Goal: Information Seeking & Learning: Check status

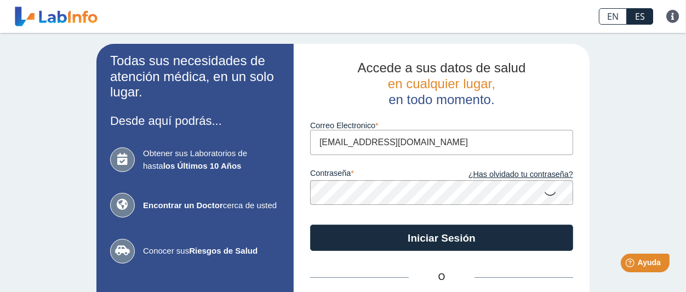
type input "prpenturner@gmail.com"
click at [552, 194] on icon at bounding box center [549, 192] width 13 height 21
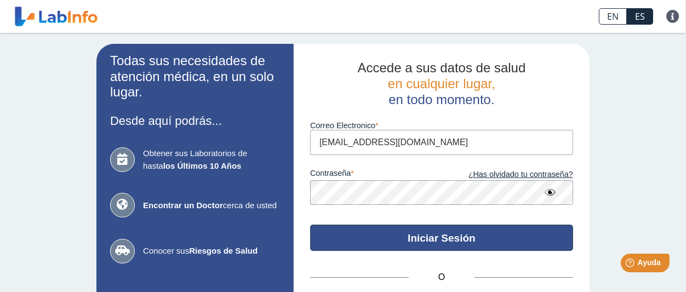
click at [393, 241] on button "Iniciar Sesión" at bounding box center [441, 238] width 263 height 26
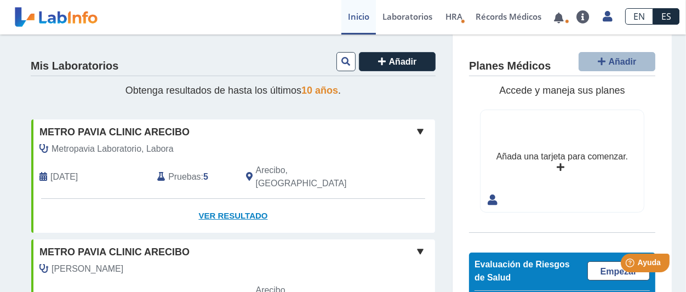
click at [226, 203] on link "Ver Resultado" at bounding box center [233, 216] width 404 height 35
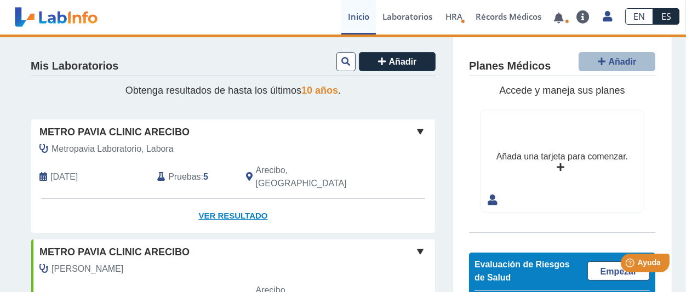
click at [234, 202] on link "Ver Resultado" at bounding box center [233, 216] width 404 height 35
click at [70, 170] on span "[DATE]" at bounding box center [63, 176] width 27 height 13
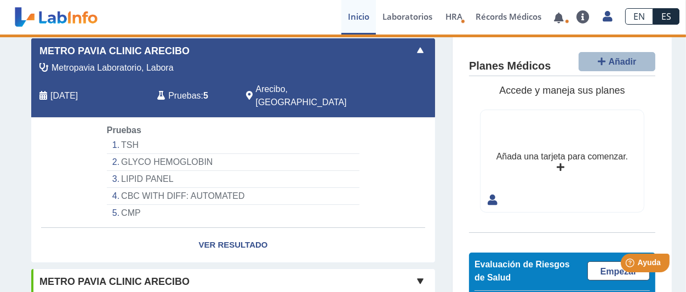
scroll to position [127, 0]
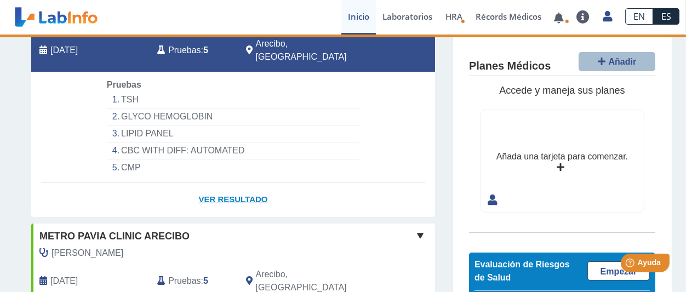
click at [225, 188] on link "Ver Resultado" at bounding box center [233, 199] width 404 height 35
click at [217, 189] on link "Ver Resultado" at bounding box center [233, 199] width 404 height 35
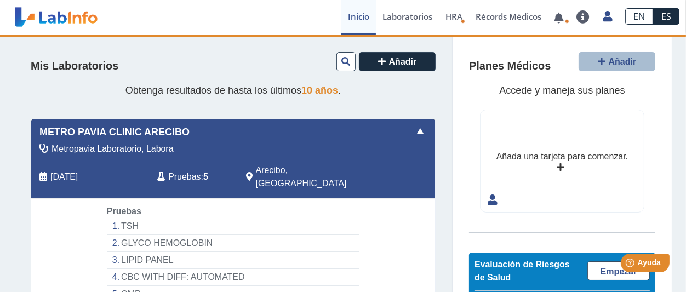
scroll to position [63, 0]
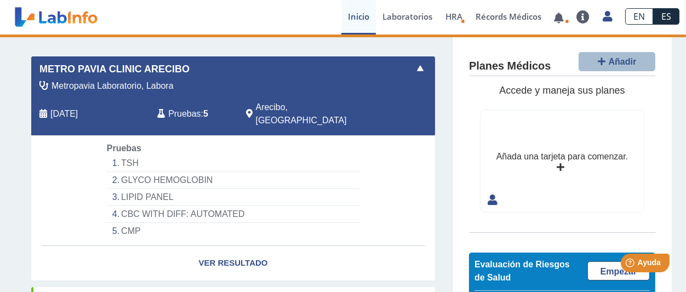
click at [62, 107] on span "[DATE]" at bounding box center [63, 113] width 27 height 13
click at [425, 67] on span at bounding box center [420, 68] width 13 height 13
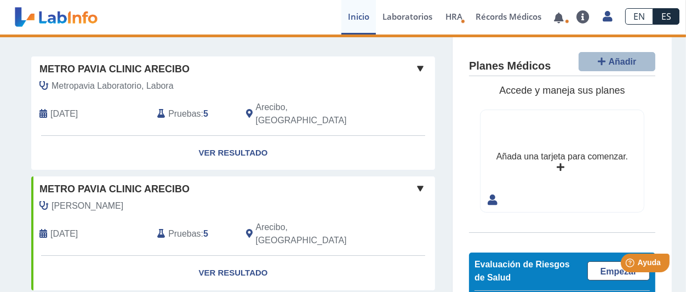
click at [197, 110] on span "Pruebas" at bounding box center [184, 113] width 32 height 13
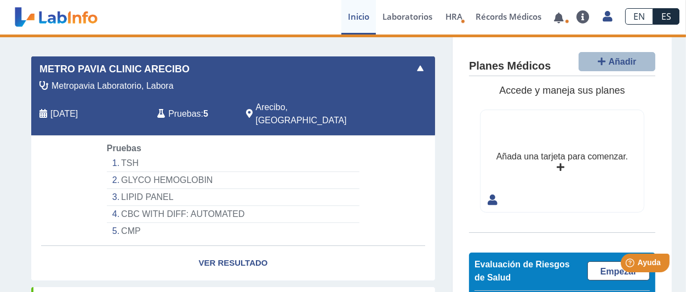
click at [135, 155] on li "TSH" at bounding box center [233, 163] width 253 height 17
click at [134, 172] on li "GLYCO HEMOGLOBIN" at bounding box center [233, 180] width 253 height 17
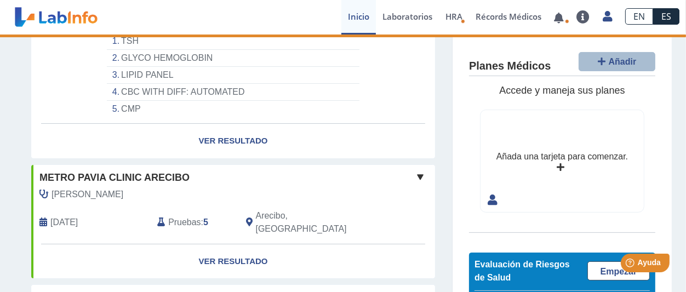
scroll to position [190, 0]
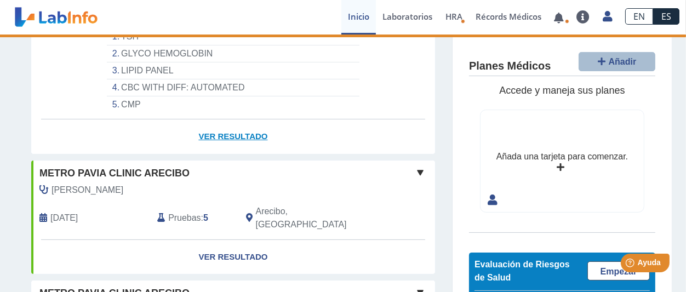
click at [221, 128] on link "Ver Resultado" at bounding box center [233, 136] width 404 height 35
click at [227, 240] on link "Ver Resultado" at bounding box center [233, 257] width 404 height 35
click at [223, 126] on link "Ver Resultado" at bounding box center [233, 136] width 404 height 35
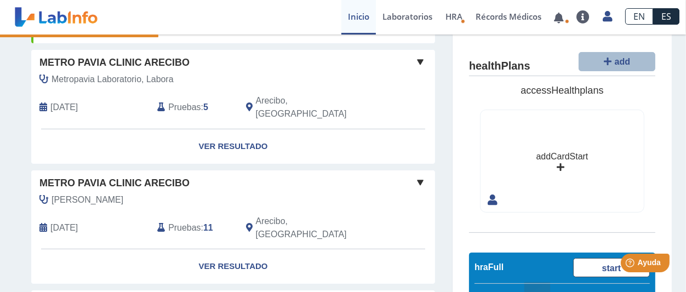
click at [238, 129] on link "Ver Resultado" at bounding box center [233, 146] width 404 height 35
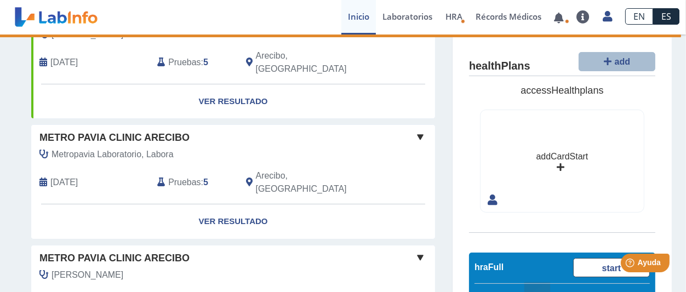
scroll to position [127, 0]
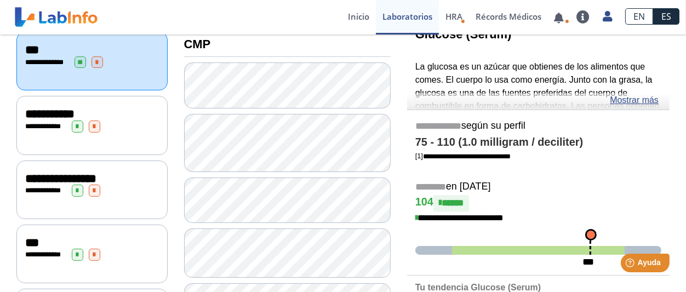
scroll to position [203, 0]
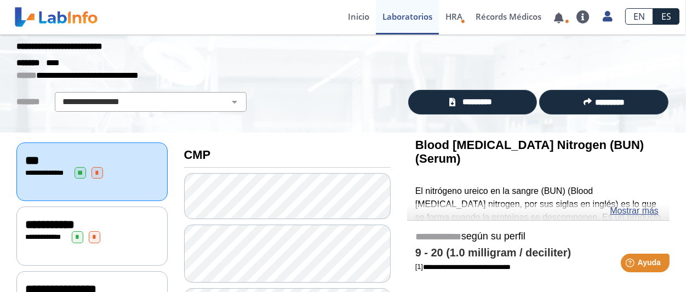
scroll to position [5, 0]
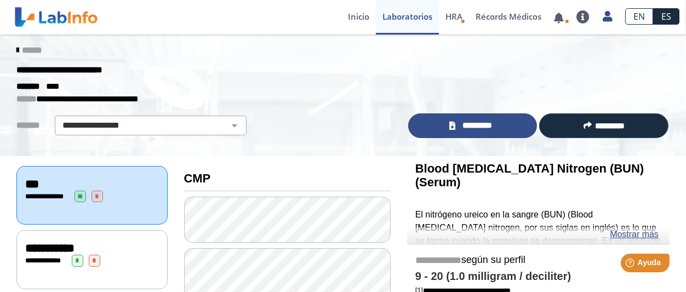
click at [465, 128] on span "*********" at bounding box center [477, 125] width 38 height 13
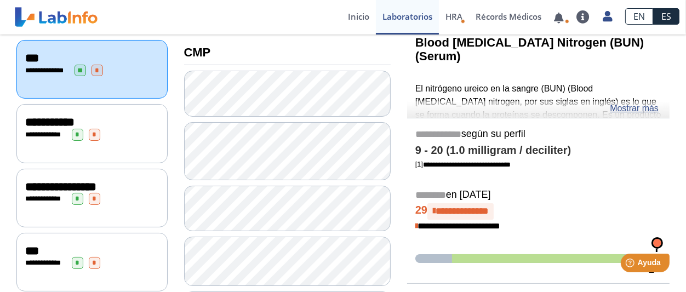
scroll to position [131, 0]
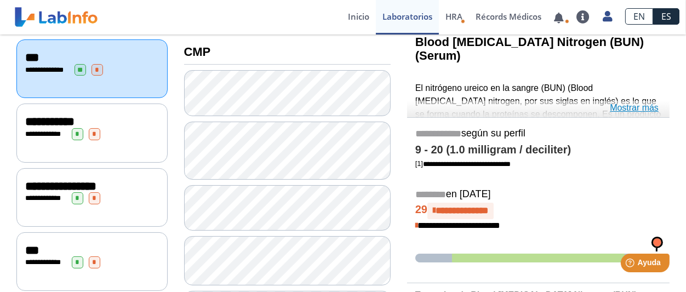
click at [624, 109] on link "Mostrar más" at bounding box center [634, 107] width 49 height 13
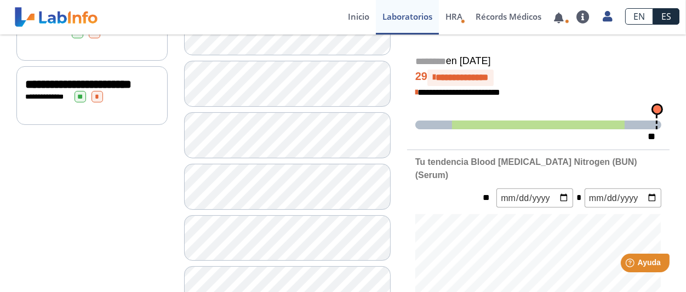
scroll to position [385, 0]
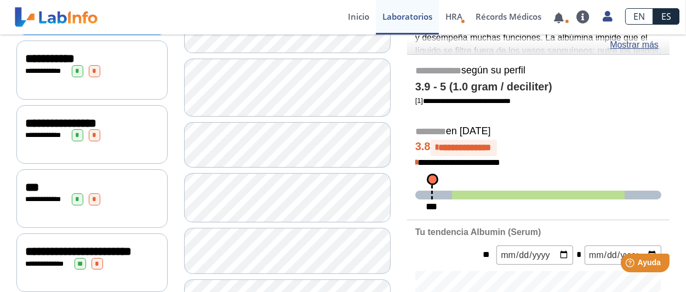
scroll to position [131, 0]
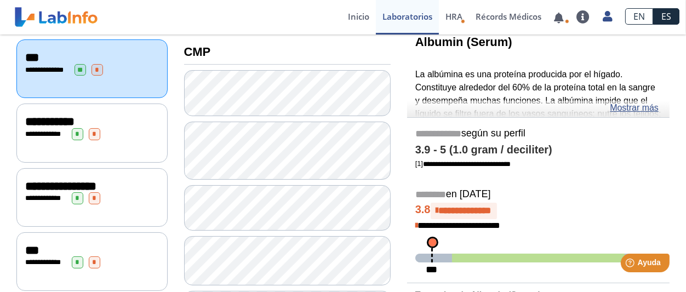
click at [478, 110] on div "Albumin (Serum) La albúmina es una proteína producida por el hígado. Constituye…" at bounding box center [538, 74] width 262 height 88
click at [503, 113] on div "Albumin (Serum) La albúmina es una proteína producida por el hígado. Constituye…" at bounding box center [538, 74] width 262 height 88
click at [624, 107] on link "Mostrar más" at bounding box center [634, 107] width 49 height 13
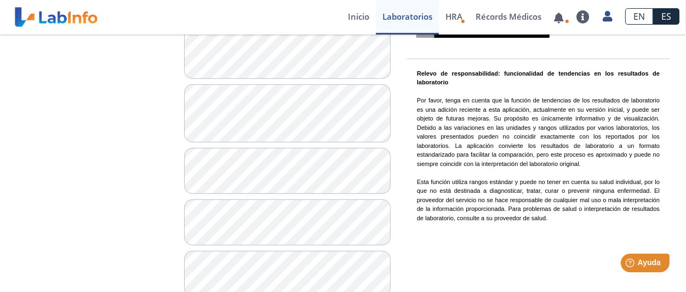
scroll to position [827, 0]
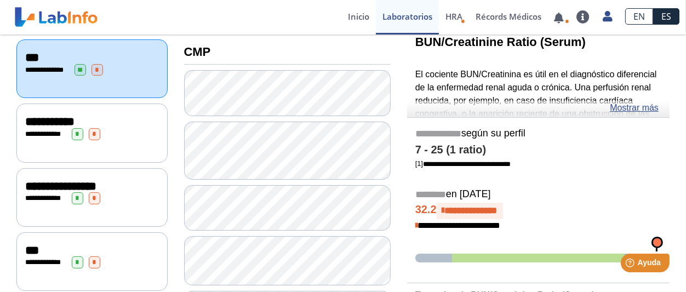
scroll to position [68, 0]
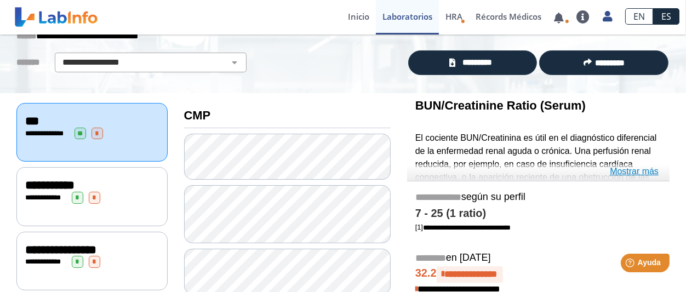
click at [628, 172] on link "Mostrar más" at bounding box center [634, 171] width 49 height 13
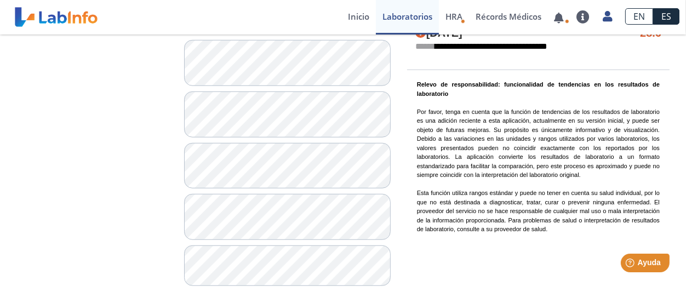
scroll to position [891, 0]
